Goal: Information Seeking & Learning: Learn about a topic

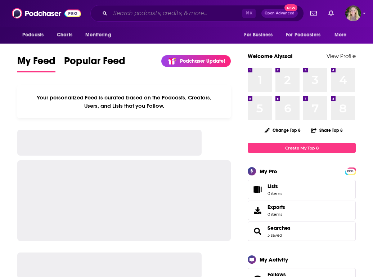
click at [121, 15] on input "Search podcasts, credits, & more..." at bounding box center [176, 14] width 132 height 12
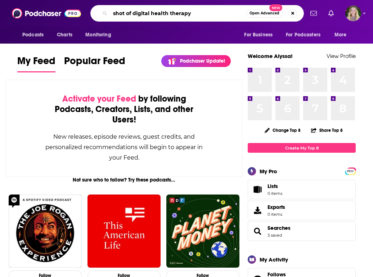
type input "shot of digital health therapy"
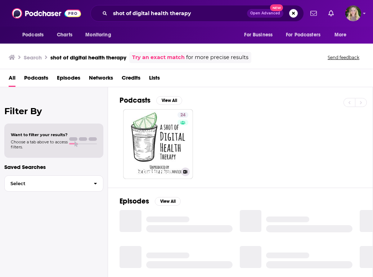
click at [149, 121] on link "24 Shot of Digital Health Therapy" at bounding box center [158, 144] width 70 height 70
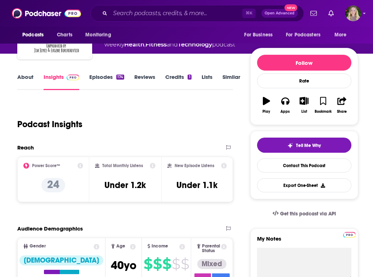
scroll to position [65, 0]
